Goal: Register for event/course

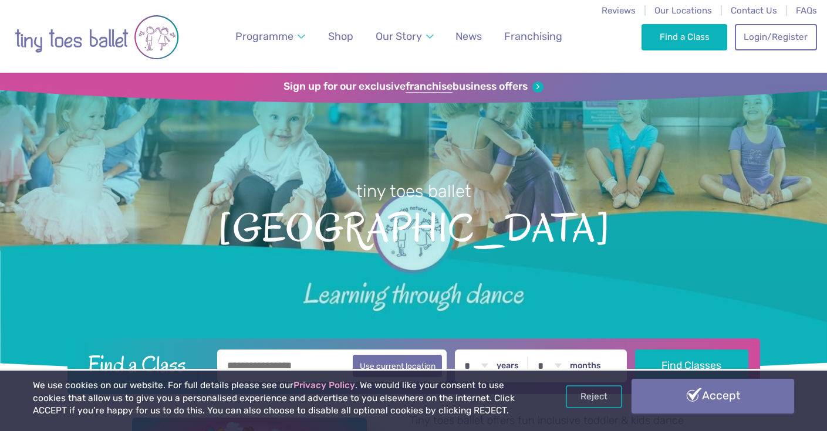
click at [671, 406] on link "Accept" at bounding box center [713, 396] width 163 height 34
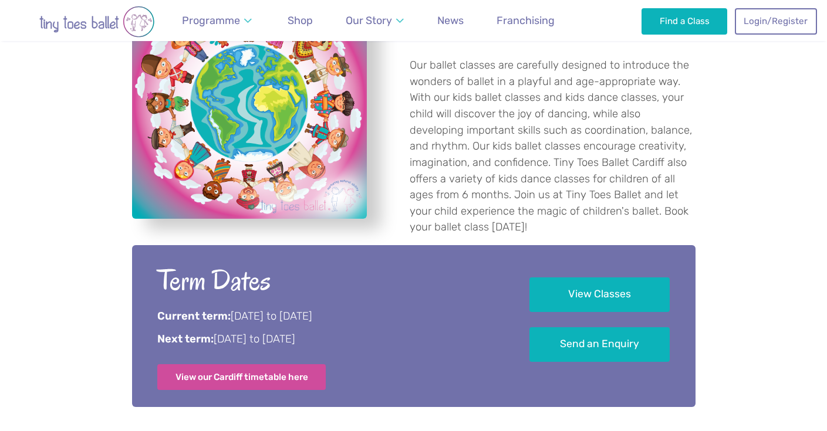
scroll to position [435, 0]
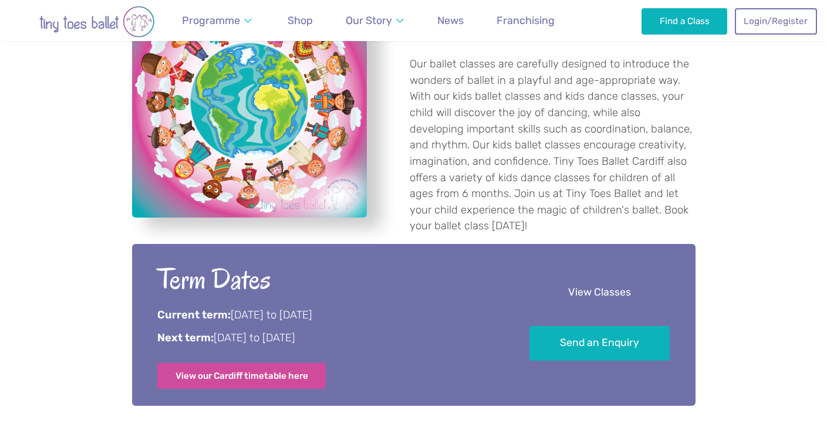
click at [592, 281] on link "View Classes" at bounding box center [599, 293] width 140 height 35
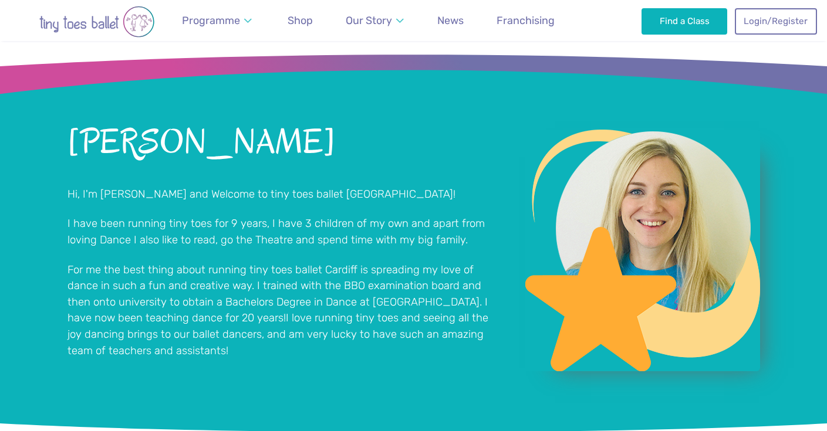
scroll to position [710, 0]
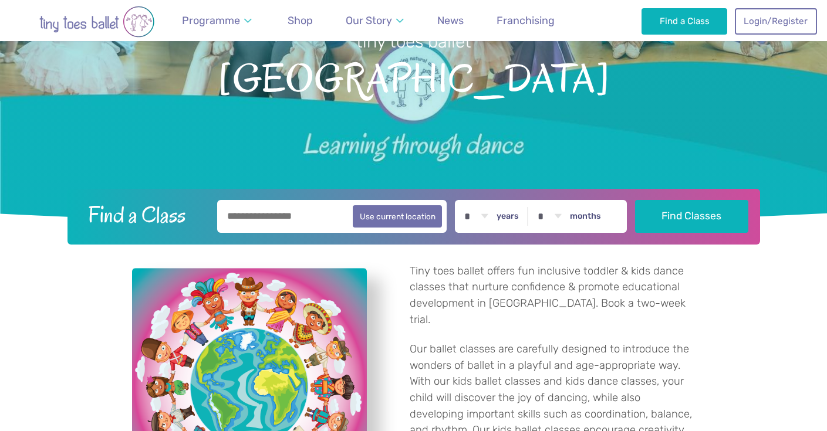
scroll to position [149, 0]
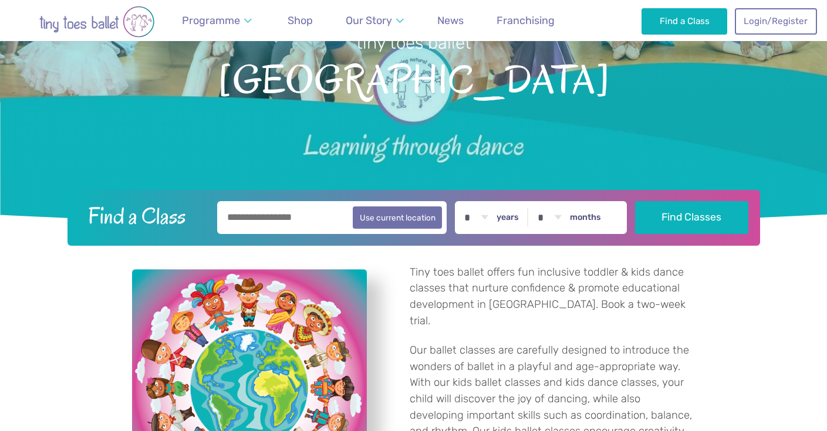
click at [332, 216] on input "text" at bounding box center [332, 217] width 230 height 33
type input "*******"
select select "*"
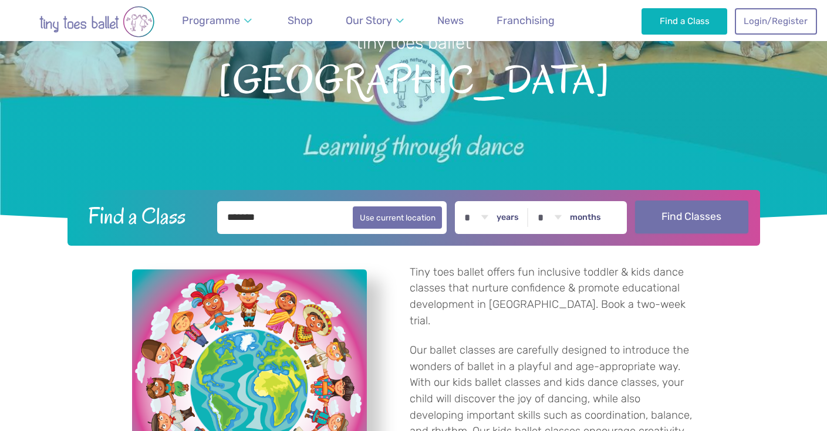
click at [670, 224] on button "Find Classes" at bounding box center [691, 217] width 113 height 33
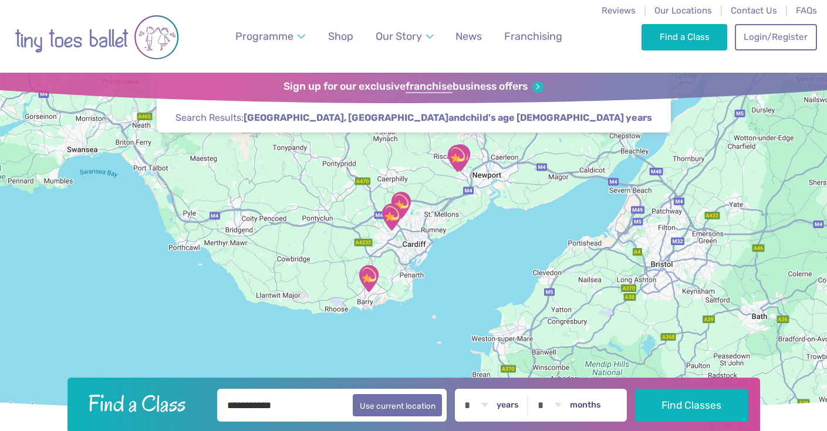
click at [394, 224] on img "Llandaff North and Gabalfa Hub" at bounding box center [391, 217] width 29 height 29
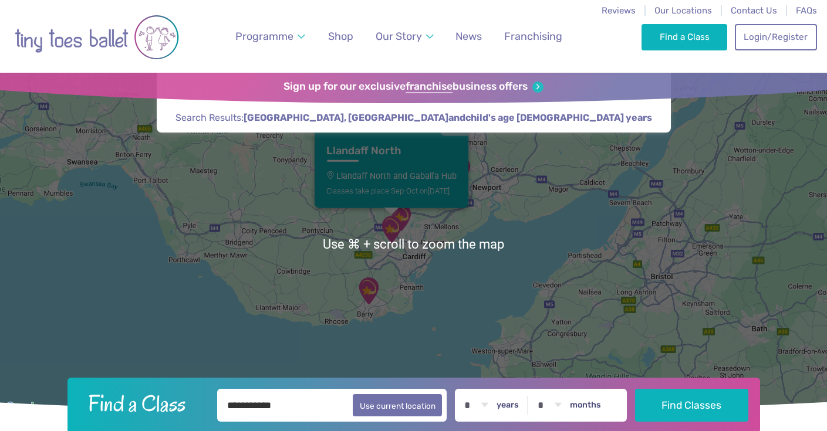
click at [456, 236] on div "Llandaff North Llandaff North and Gabalfa Hub Classes take place Sep-Oct on Sun…" at bounding box center [413, 244] width 827 height 343
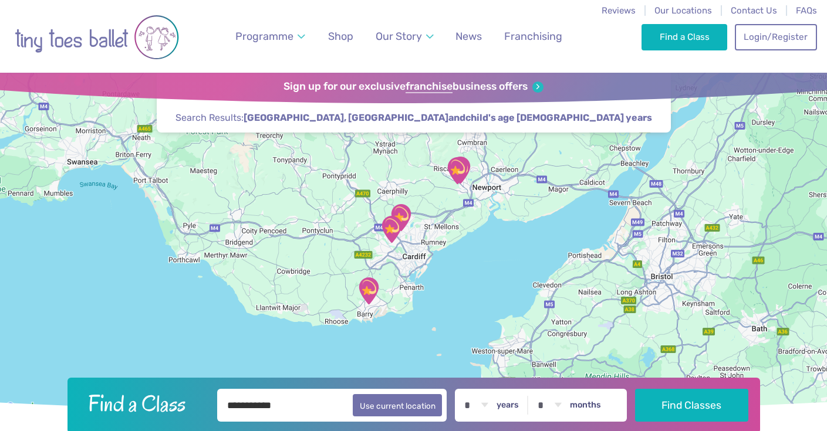
click at [403, 219] on img "Llandaff North and Gabalfa Hub" at bounding box center [391, 229] width 29 height 29
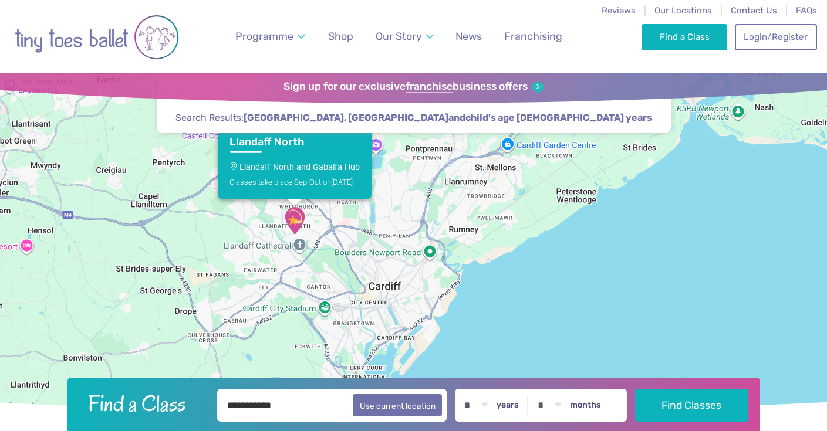
click at [392, 203] on div "Llandaff North Llandaff North and Gabalfa Hub Classes take place Sep-Oct on Sun…" at bounding box center [413, 244] width 827 height 343
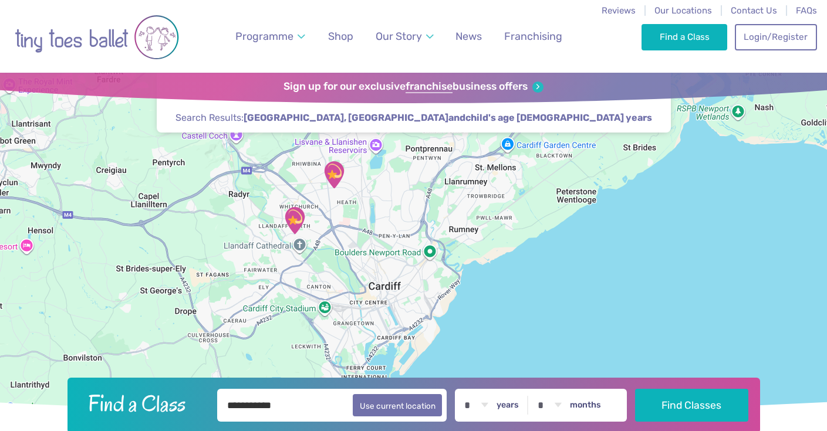
click at [332, 171] on img "Maes Y Coed Community Centre" at bounding box center [333, 174] width 29 height 29
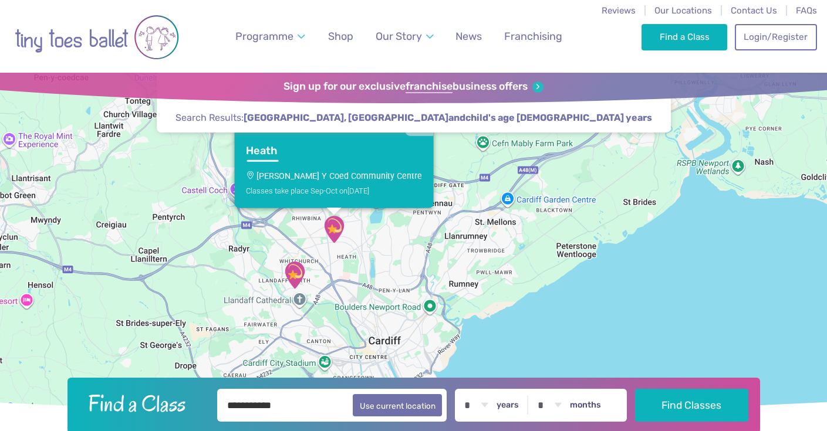
click at [326, 184] on link "Heath Maes Y Coed Community Centre Classes take place Sep-Oct on Tuesday" at bounding box center [333, 172] width 199 height 72
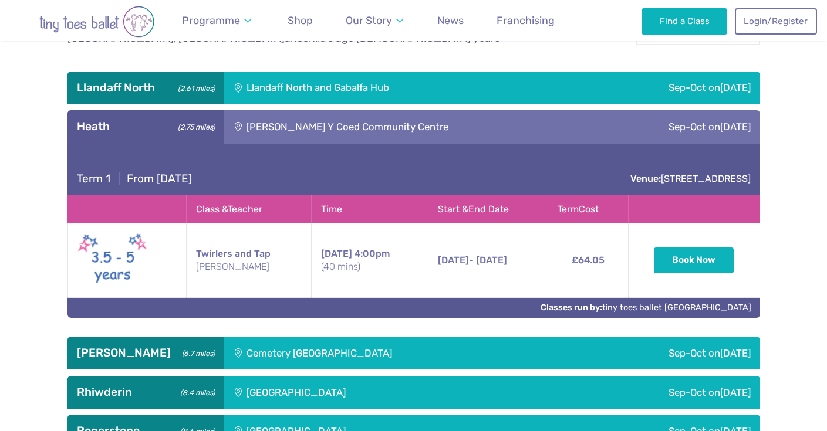
scroll to position [518, 0]
